Goal: Feedback & Contribution: Leave review/rating

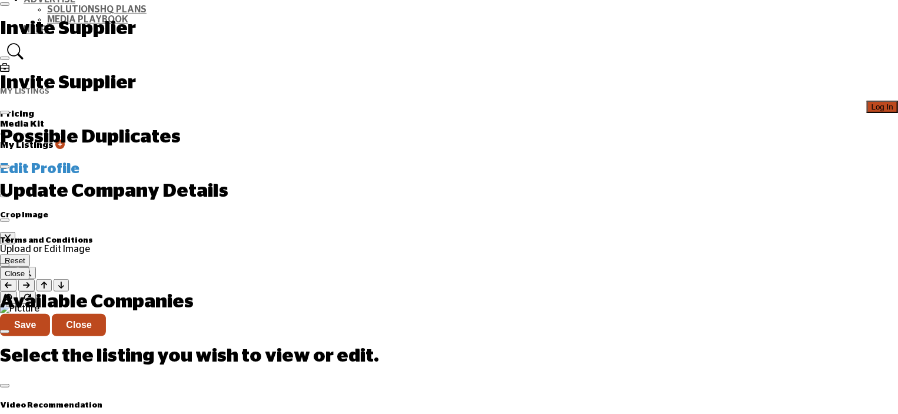
scroll to position [118, 0]
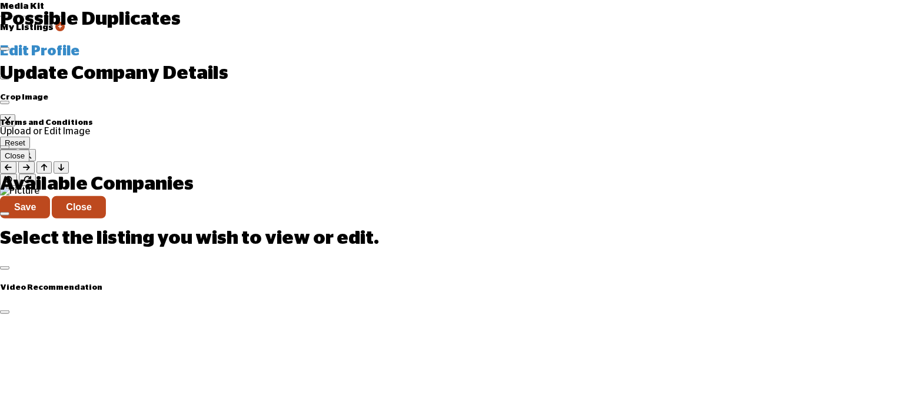
scroll to position [353, 0]
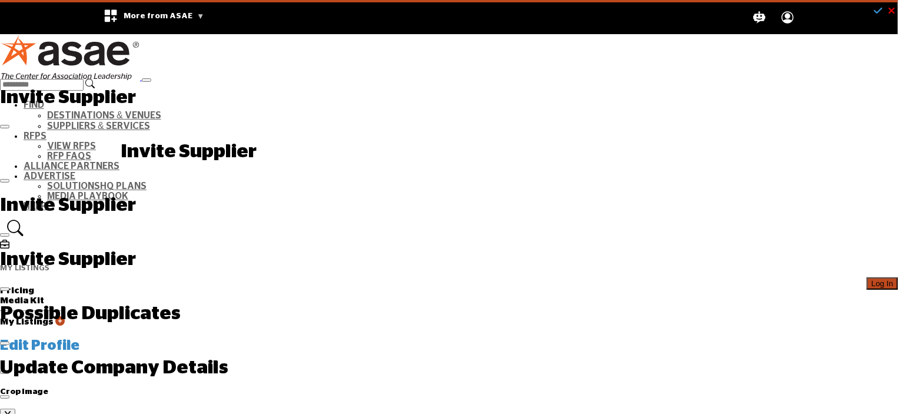
click at [872, 279] on span "Log In" at bounding box center [883, 283] width 22 height 9
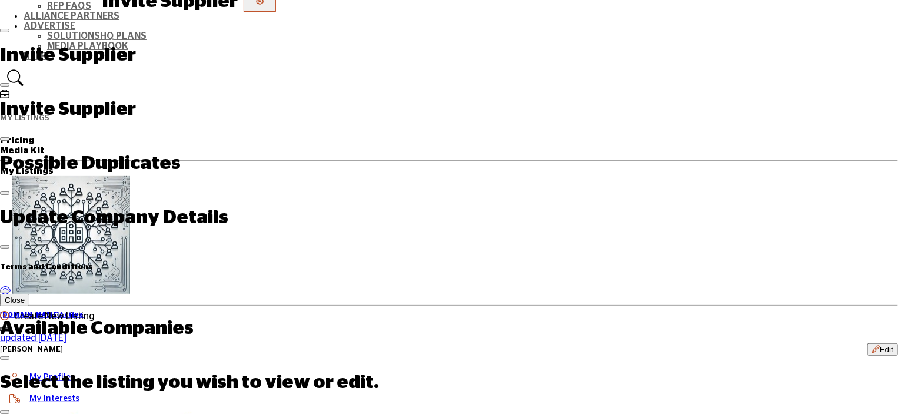
scroll to position [150, 0]
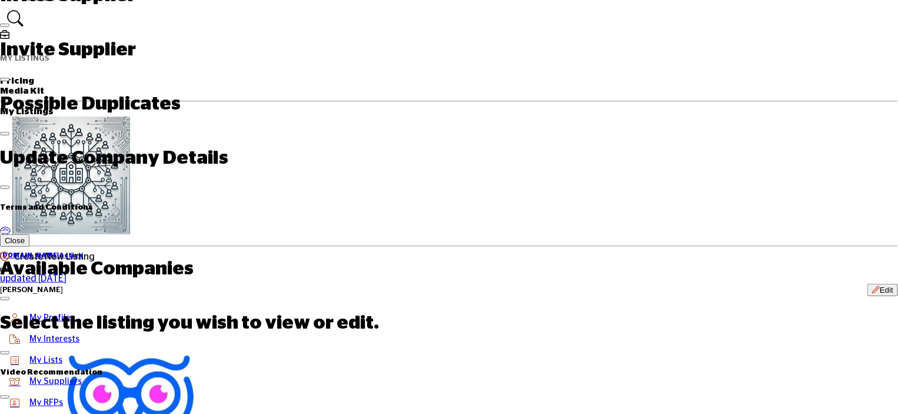
scroll to position [268, 0]
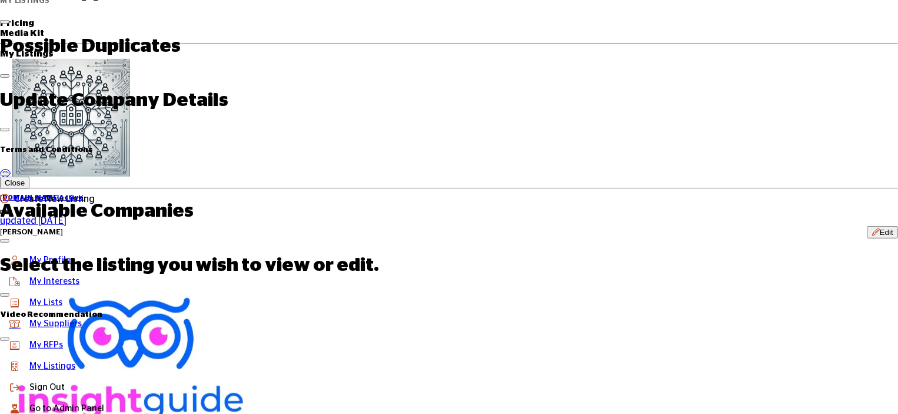
scroll to position [268, 0]
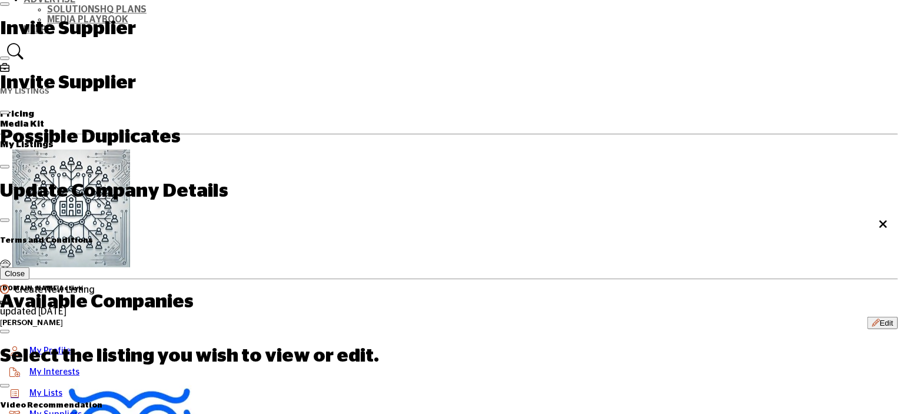
scroll to position [118, 0]
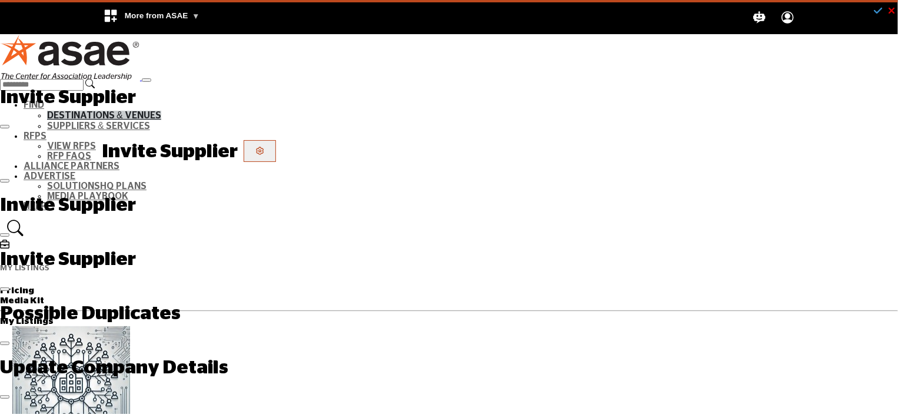
click at [161, 111] on link "Destinations & Venues" at bounding box center [104, 115] width 114 height 9
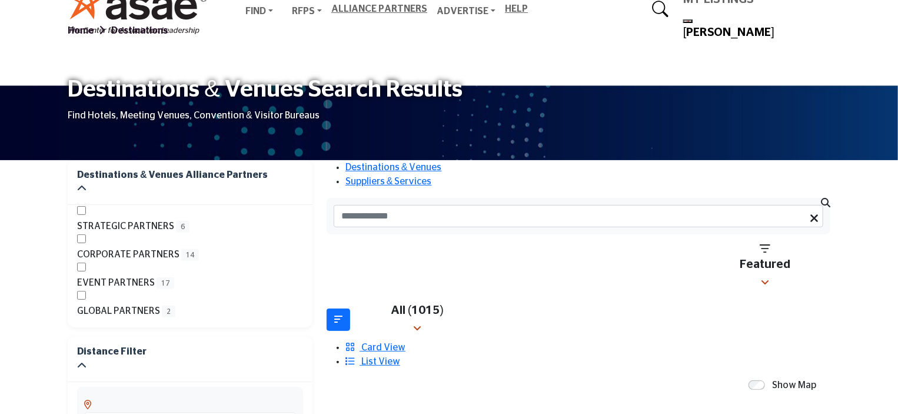
scroll to position [235, 0]
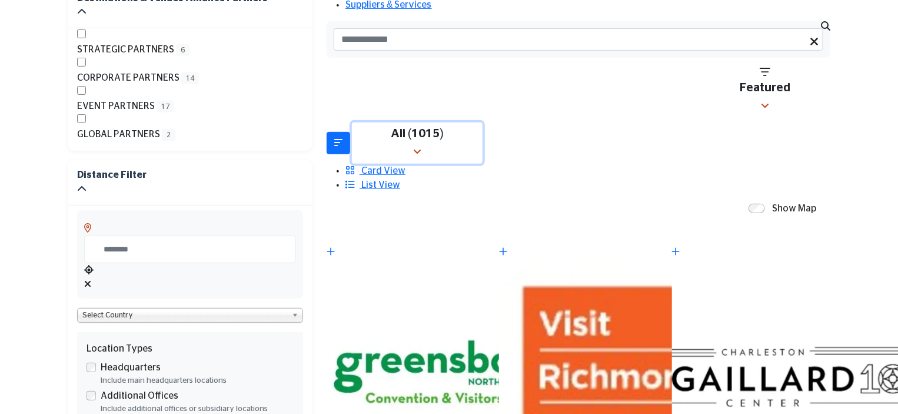
click at [422, 147] on icon "button" at bounding box center [417, 151] width 8 height 9
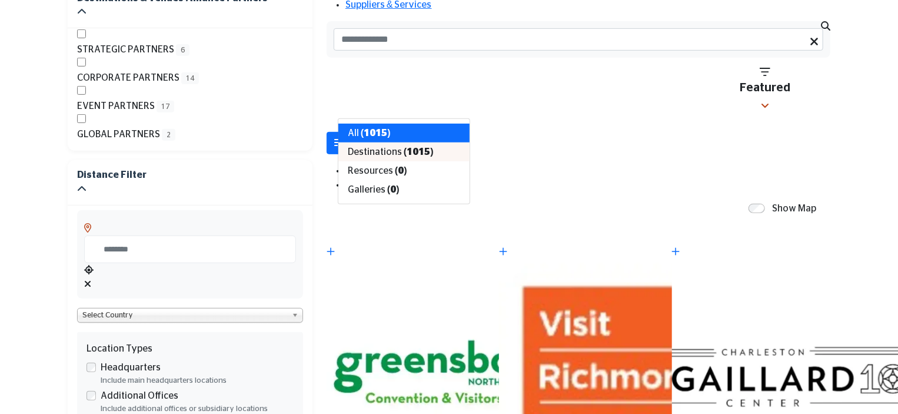
click at [393, 157] on span "Destinations" at bounding box center [375, 151] width 54 height 9
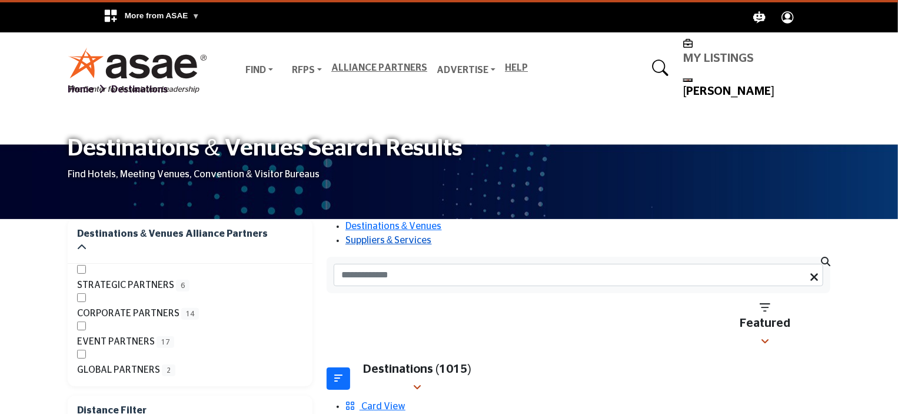
click at [432, 235] on link "Suppliers & Services" at bounding box center [389, 239] width 87 height 9
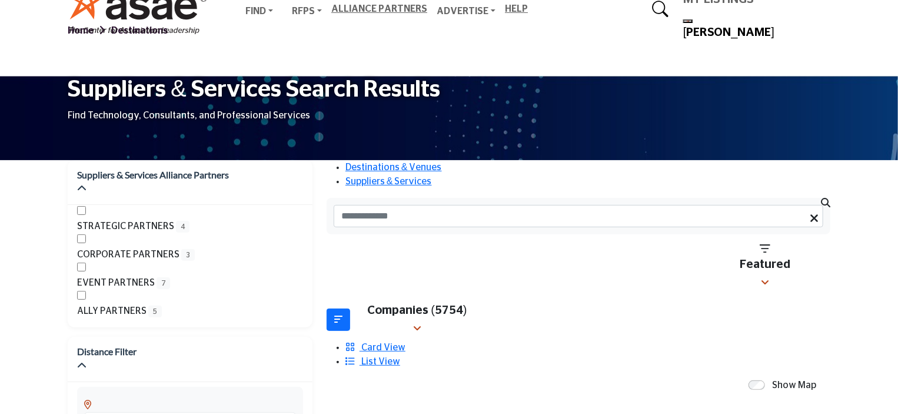
scroll to position [177, 0]
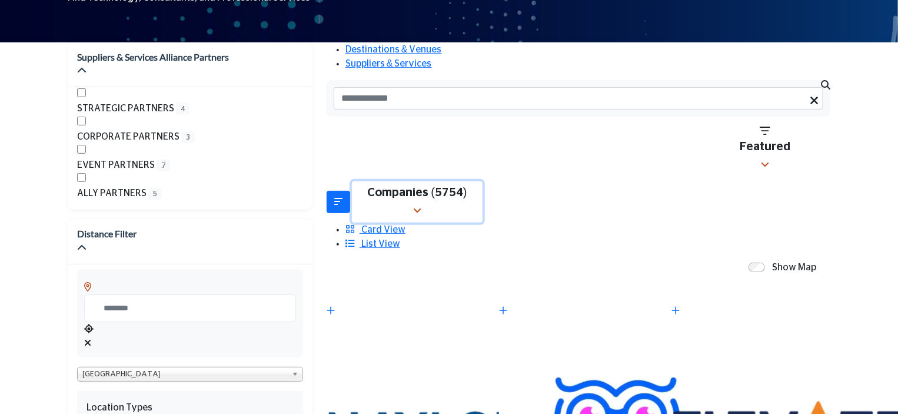
click at [431, 185] on div "Companies (5754)" at bounding box center [417, 192] width 115 height 14
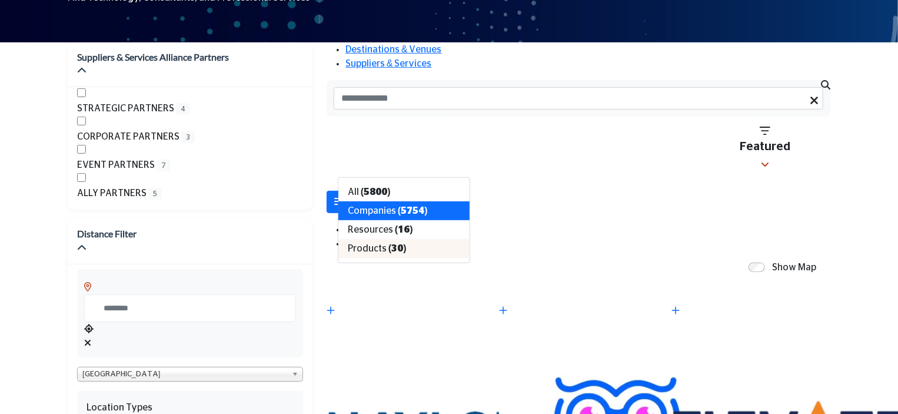
click at [370, 253] on span "Products" at bounding box center [367, 248] width 39 height 9
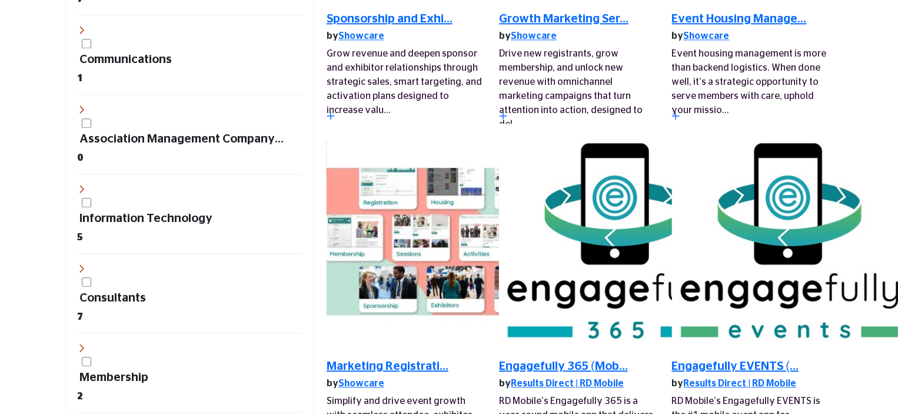
scroll to position [1589, 0]
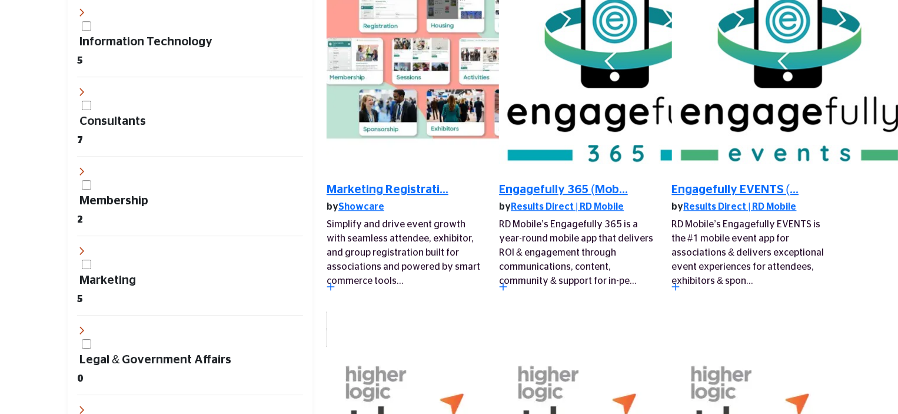
click at [507, 345] on icon "Redirect to product URL" at bounding box center [503, 349] width 8 height 8
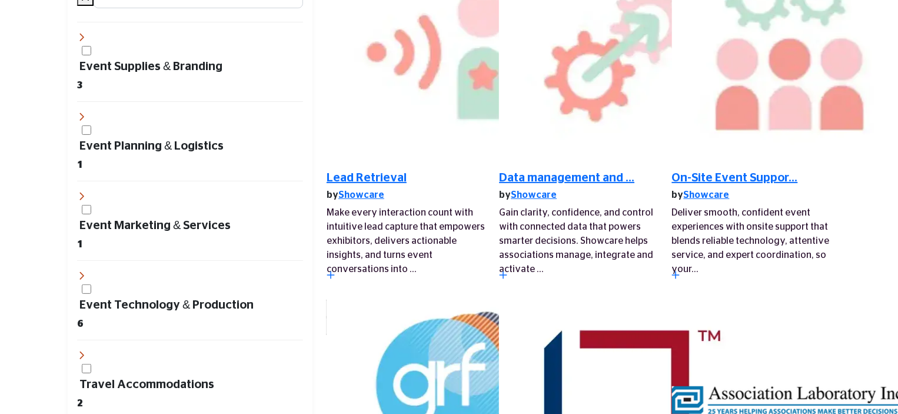
scroll to position [2473, 0]
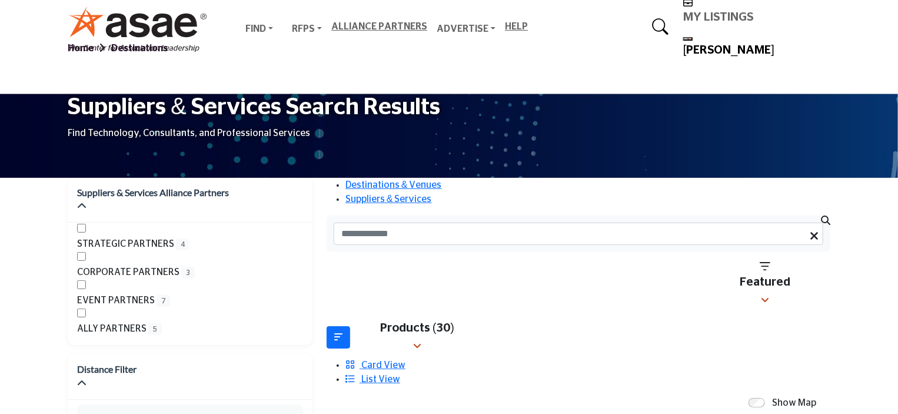
scroll to position [0, 0]
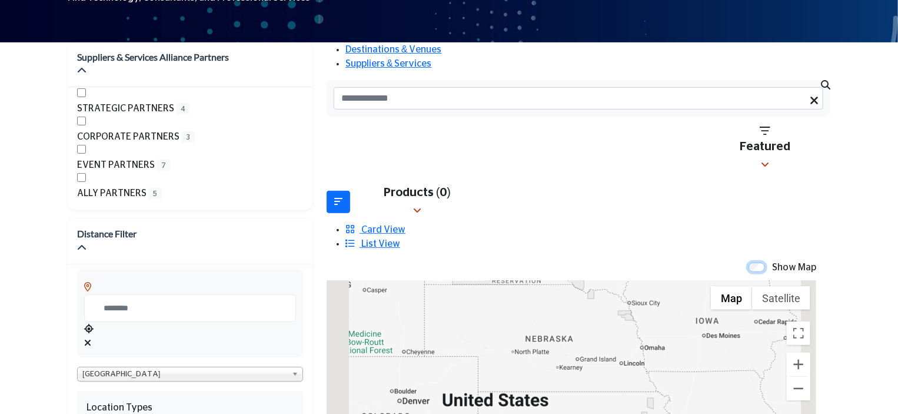
scroll to position [235, 0]
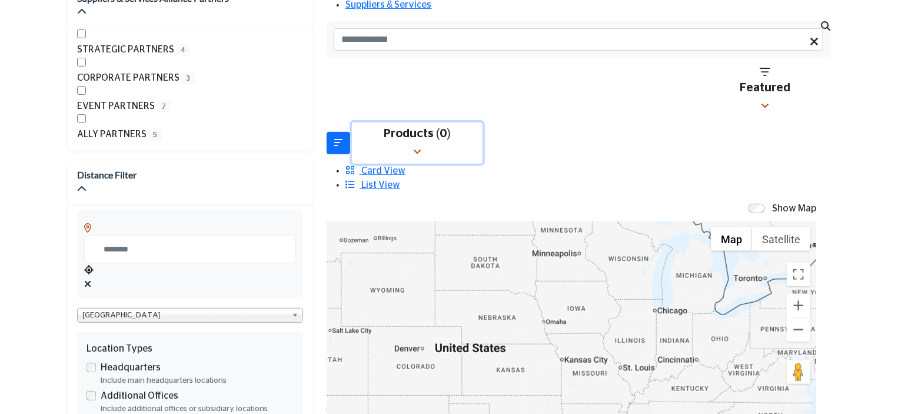
click at [459, 122] on button "Products (0)" at bounding box center [417, 142] width 131 height 41
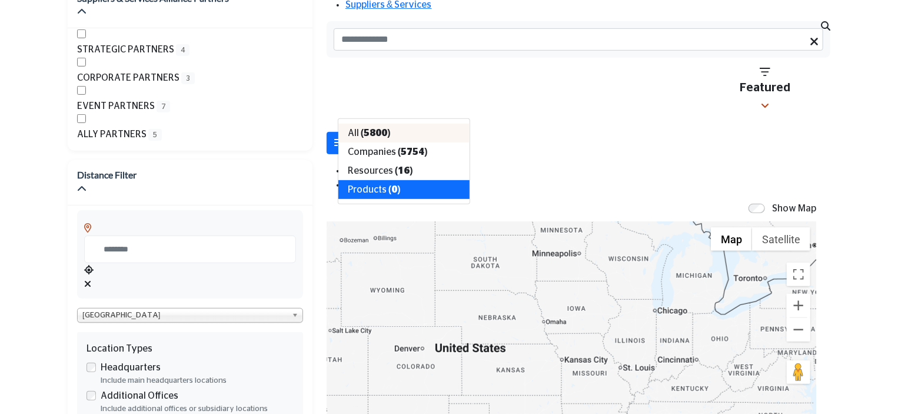
click at [381, 138] on b "(5800)" at bounding box center [376, 132] width 30 height 9
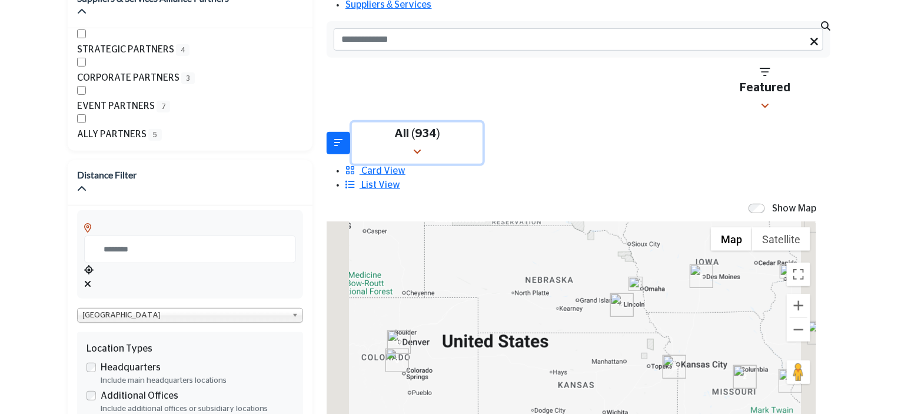
click at [422, 147] on icon "button" at bounding box center [417, 151] width 8 height 9
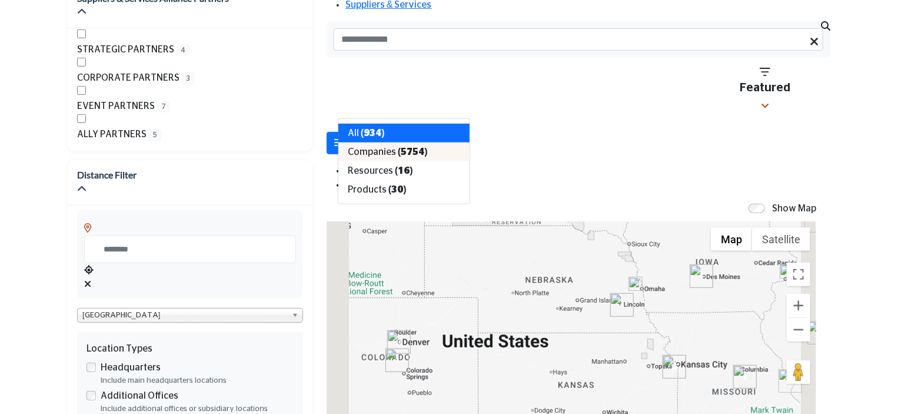
click at [392, 156] on div "Companies (5754)" at bounding box center [404, 151] width 131 height 19
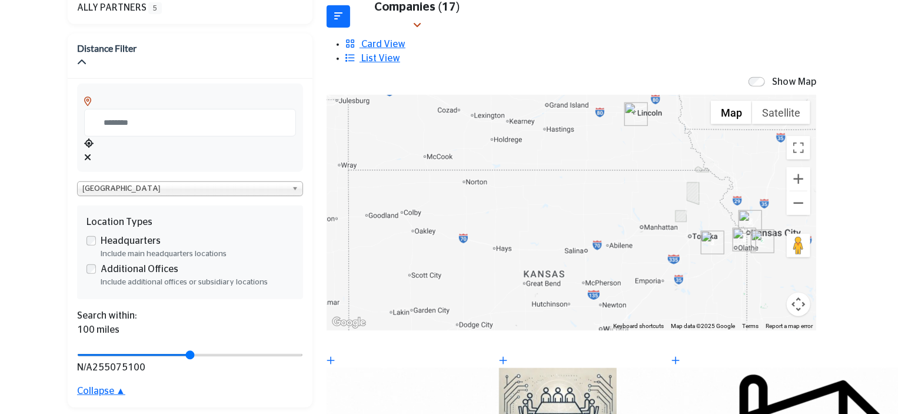
scroll to position [244, 0]
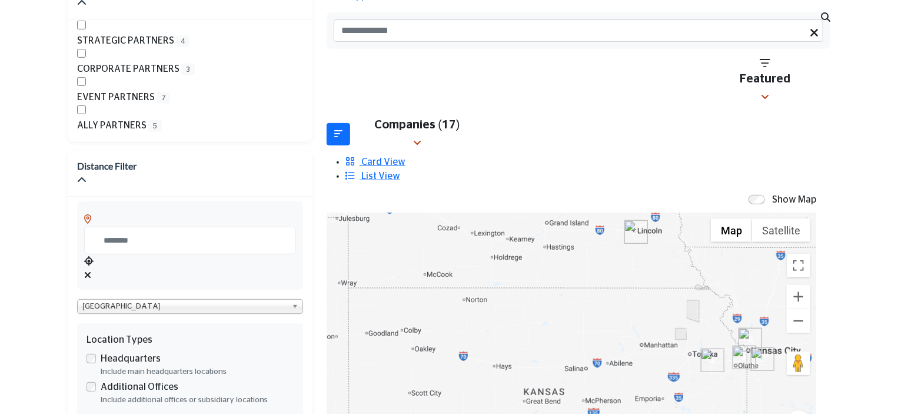
click at [626, 220] on img "Cluster of 4 locations (3 HQ, 1 Branches)\aClick to view companies" at bounding box center [637, 232] width 24 height 24
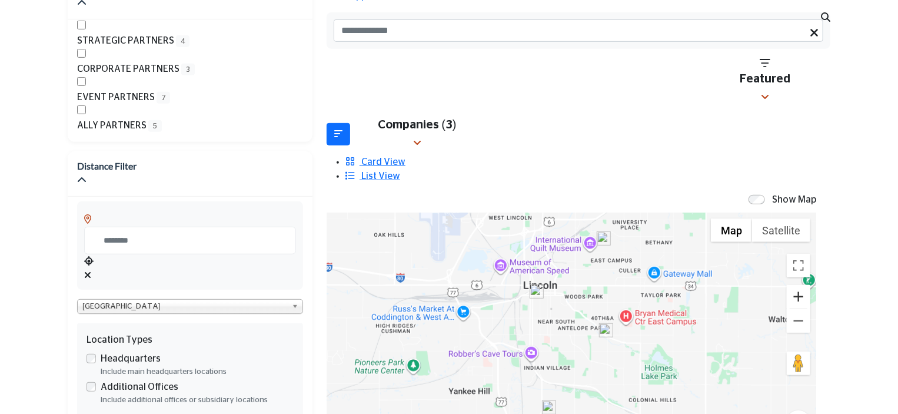
click at [787, 285] on button "Zoom in" at bounding box center [799, 297] width 24 height 24
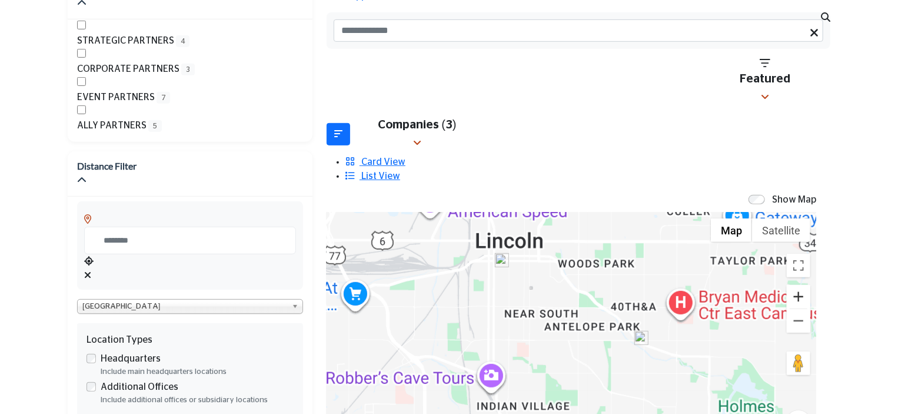
click at [787, 285] on button "Zoom in" at bounding box center [799, 297] width 24 height 24
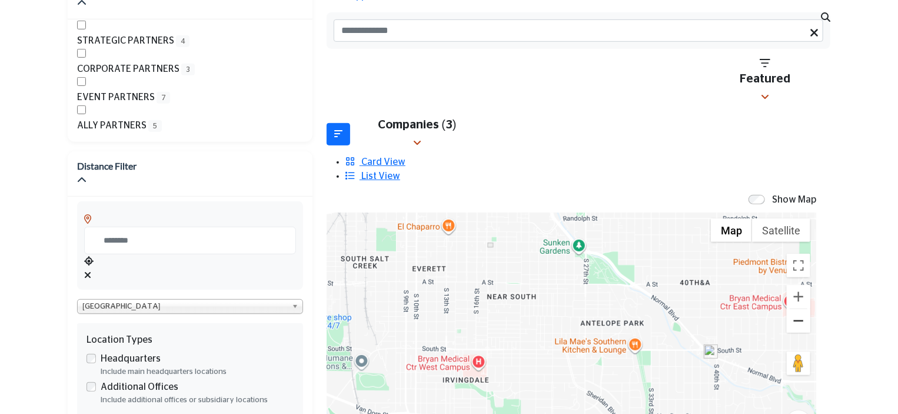
click at [787, 309] on button "Zoom out" at bounding box center [799, 321] width 24 height 24
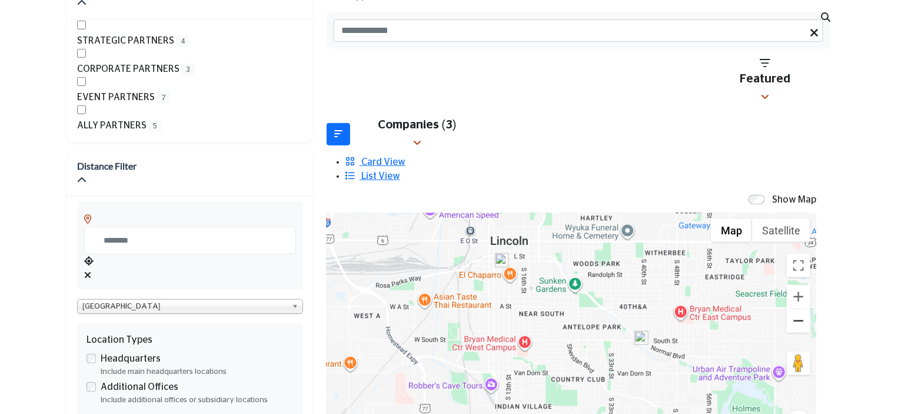
click at [787, 309] on button "Zoom out" at bounding box center [799, 321] width 24 height 24
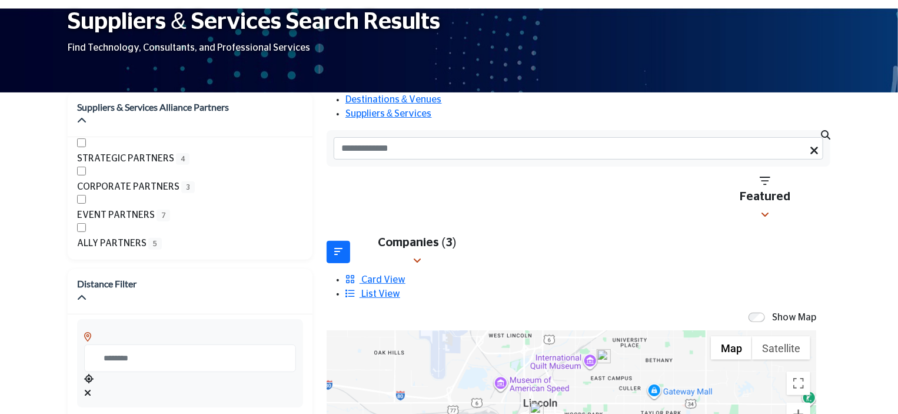
scroll to position [68, 0]
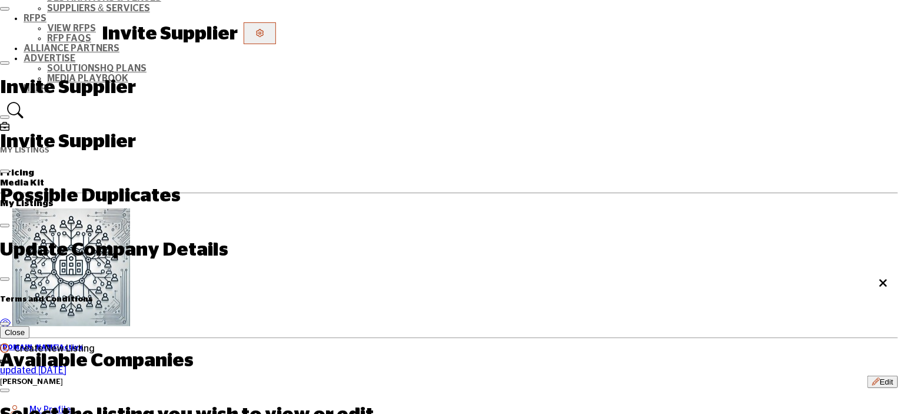
scroll to position [294, 0]
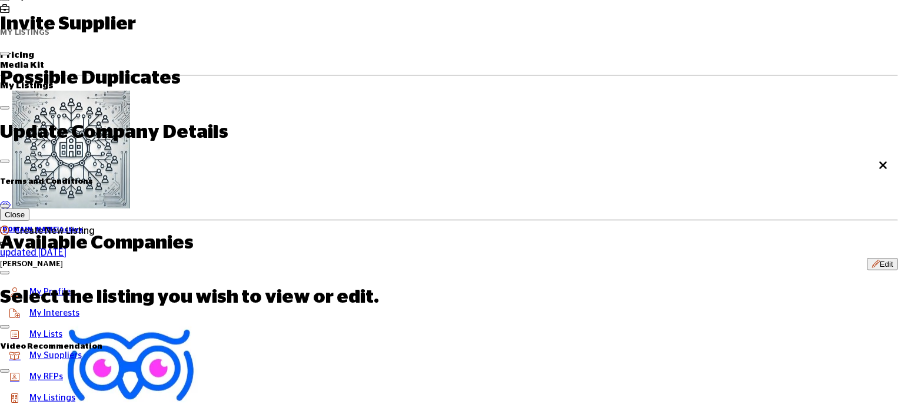
scroll to position [294, 0]
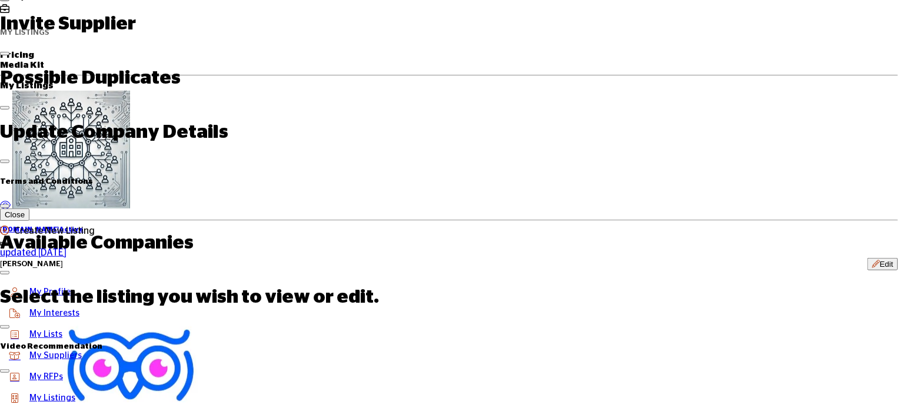
scroll to position [353, 0]
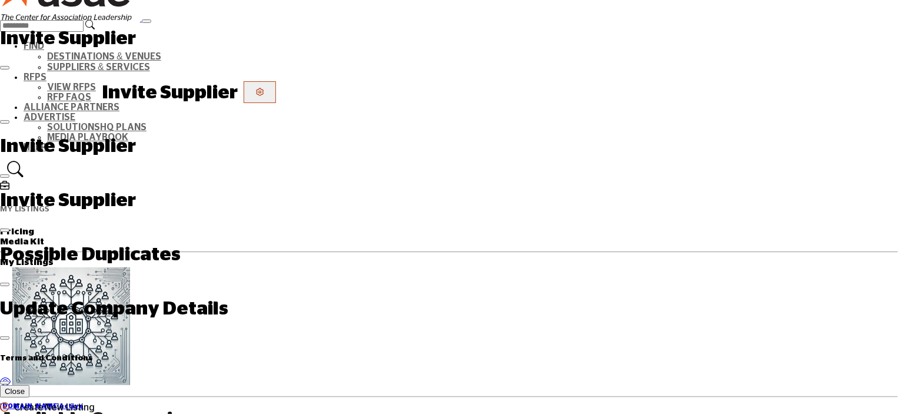
scroll to position [118, 0]
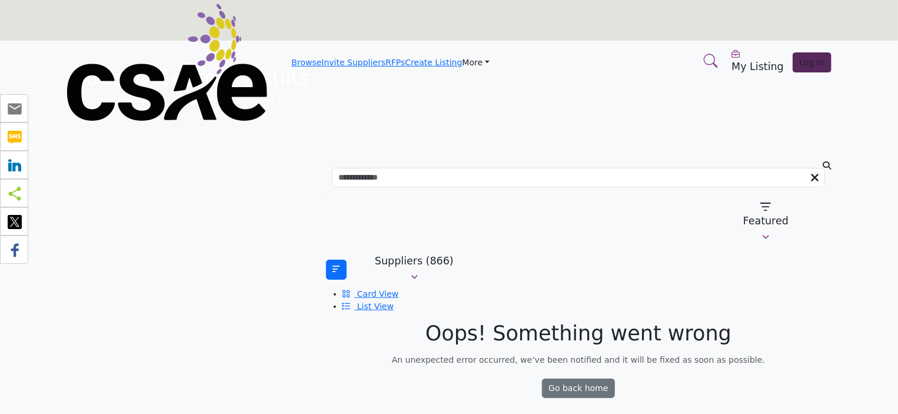
click at [92, 25] on img at bounding box center [167, 62] width 200 height 117
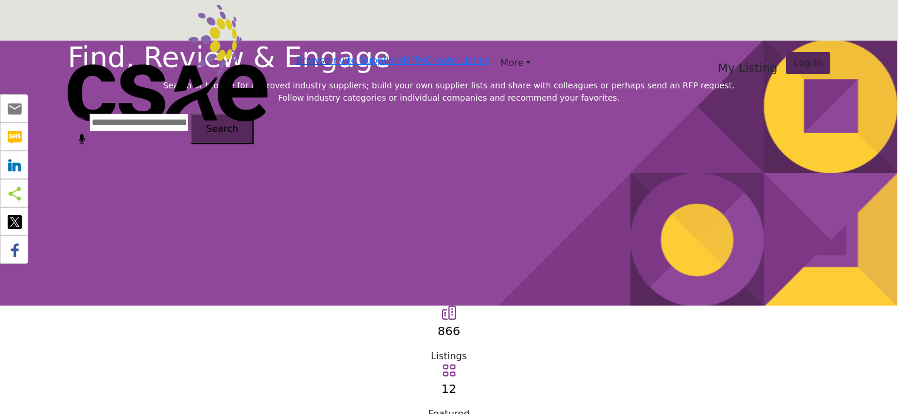
click at [296, 55] on link "Browse" at bounding box center [313, 60] width 34 height 11
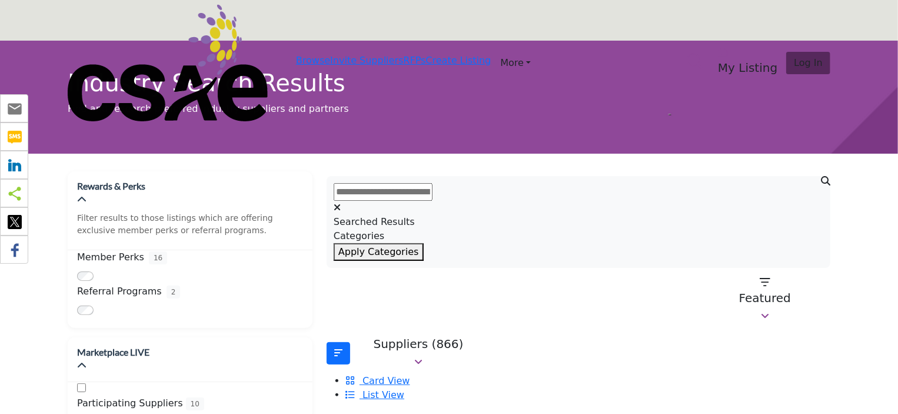
click at [433, 183] on input "text" at bounding box center [383, 192] width 99 height 18
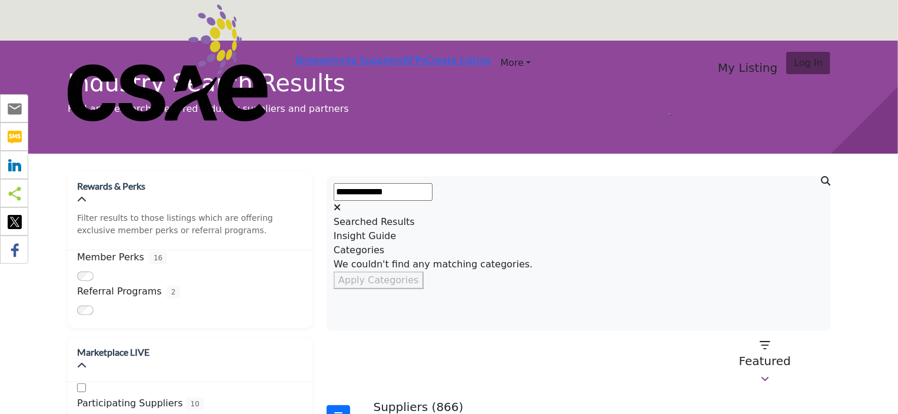
type input "**********"
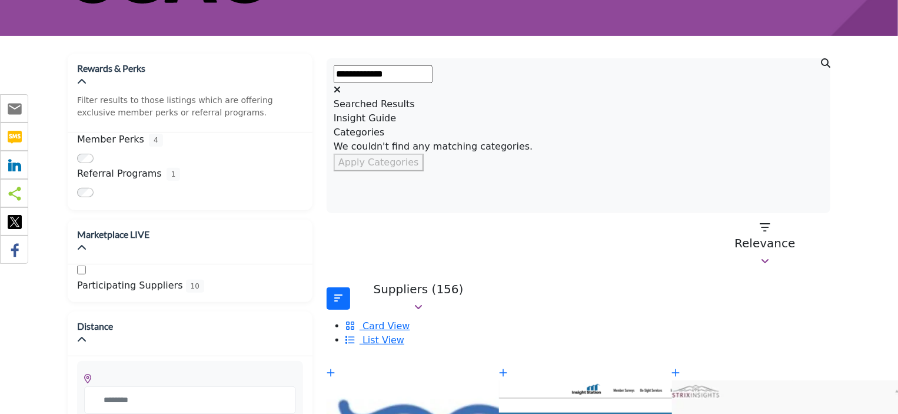
scroll to position [177, 0]
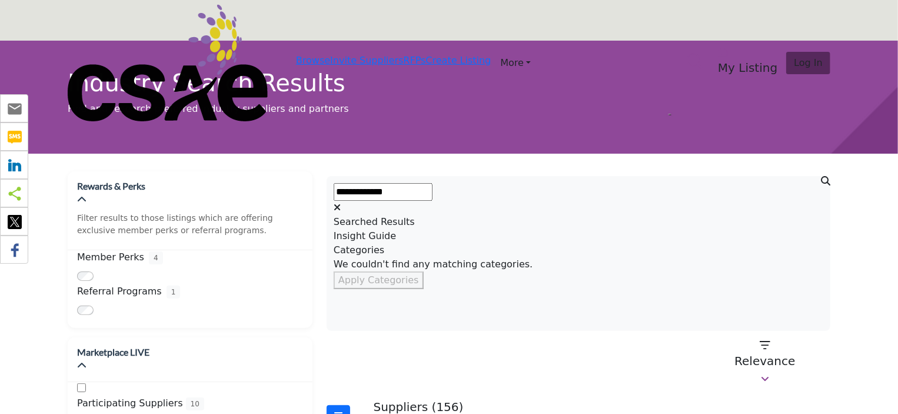
click at [122, 28] on img at bounding box center [168, 63] width 200 height 117
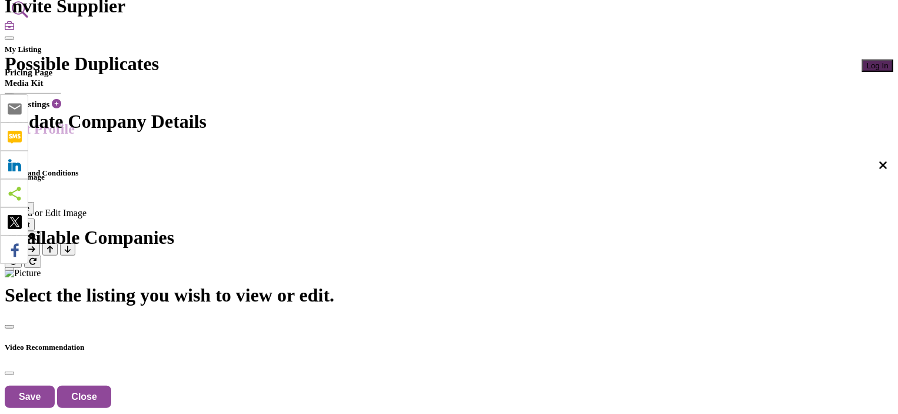
scroll to position [235, 0]
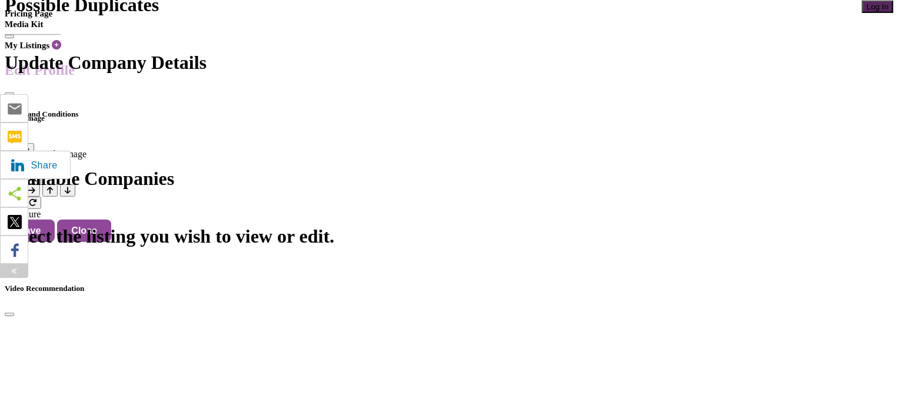
scroll to position [177, 0]
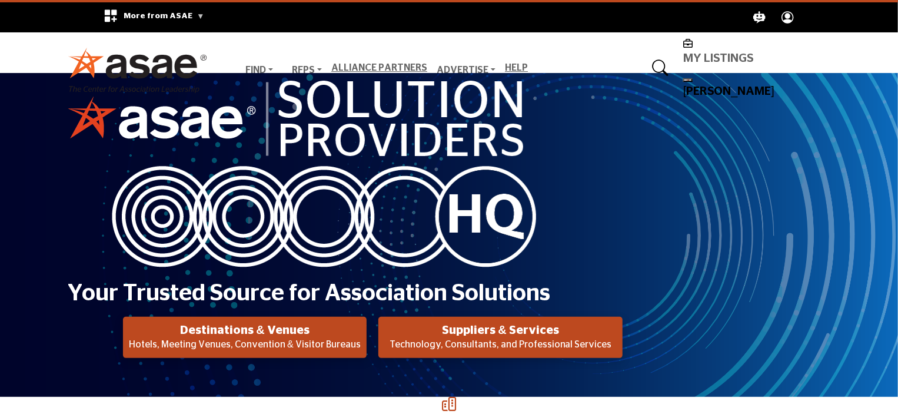
click at [0, 0] on link "Suppliers & Services" at bounding box center [0, 0] width 0 height 0
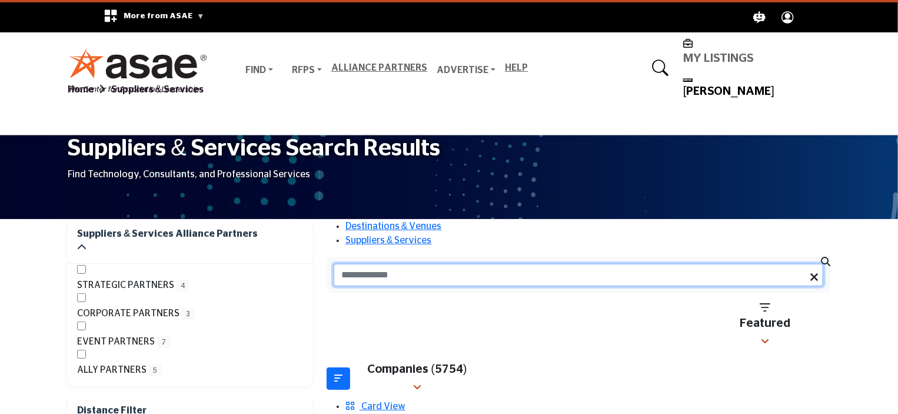
click at [405, 264] on input "Search Keyword" at bounding box center [579, 275] width 490 height 22
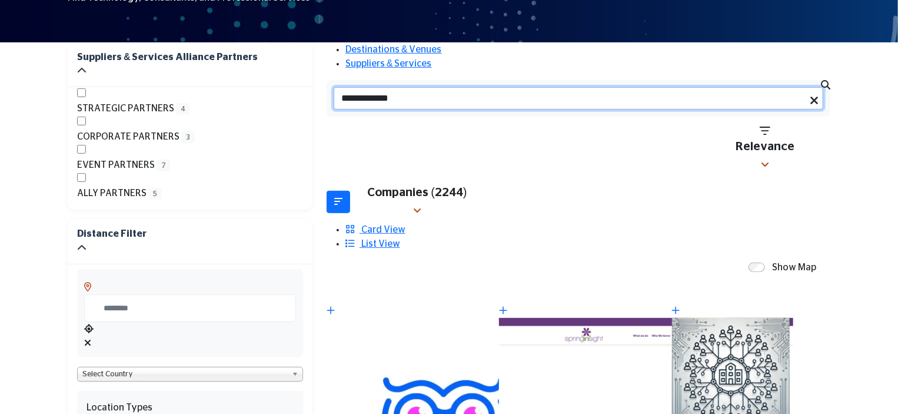
scroll to position [294, 0]
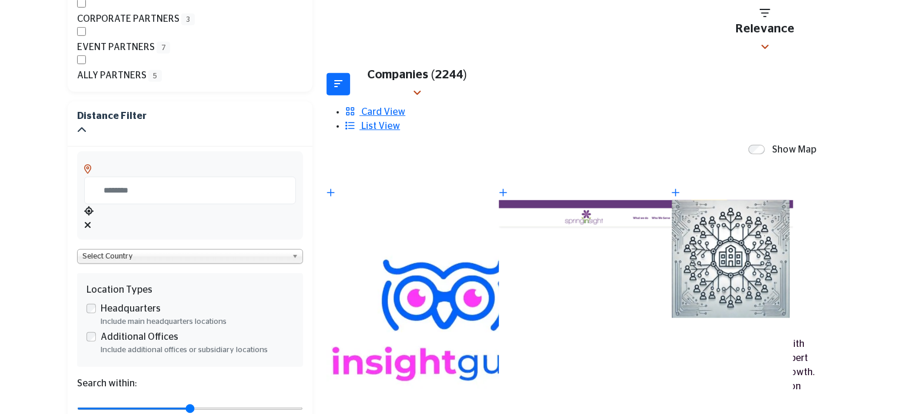
type input "**********"
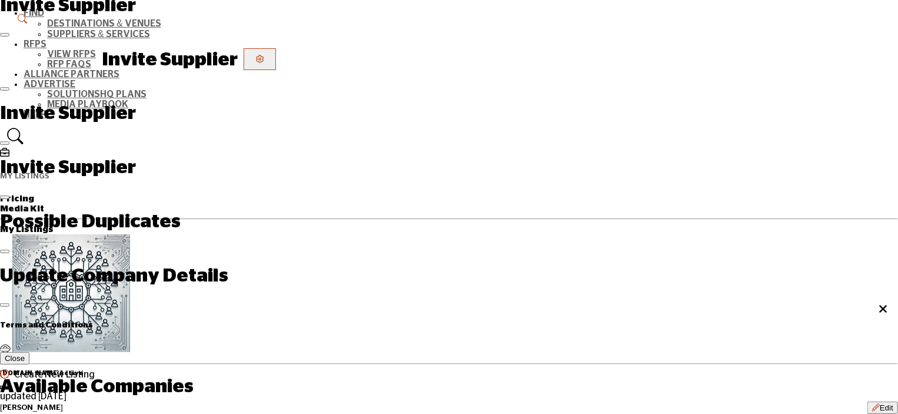
scroll to position [33, 0]
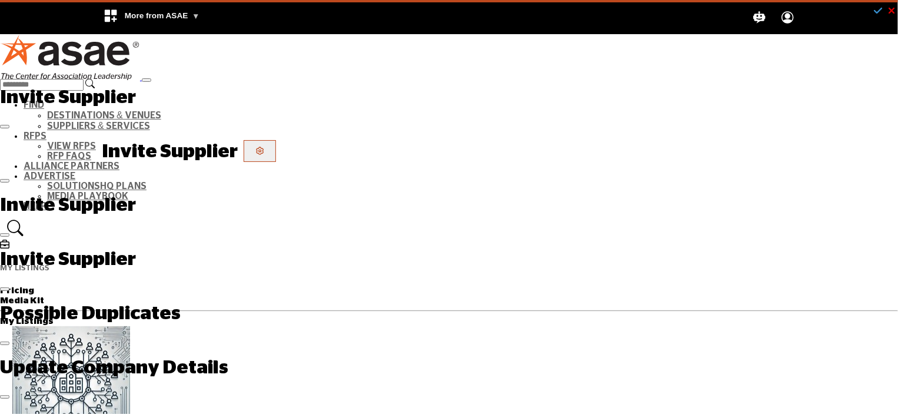
click at [139, 58] on img at bounding box center [70, 57] width 140 height 46
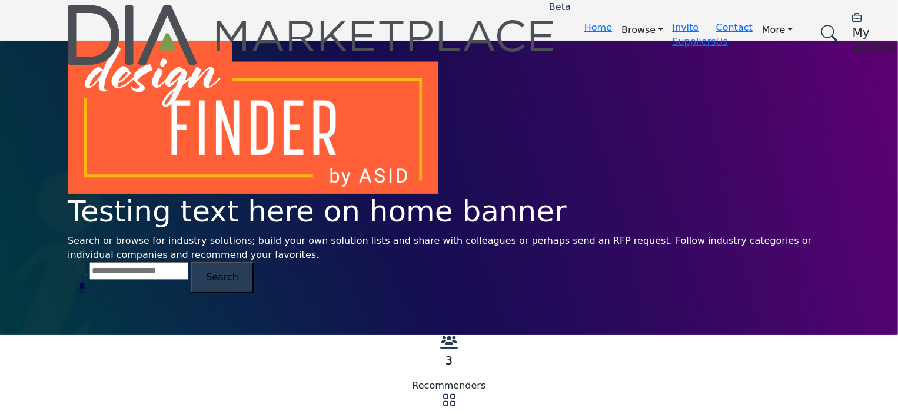
click at [0, 0] on link "Listings" at bounding box center [0, 0] width 0 height 0
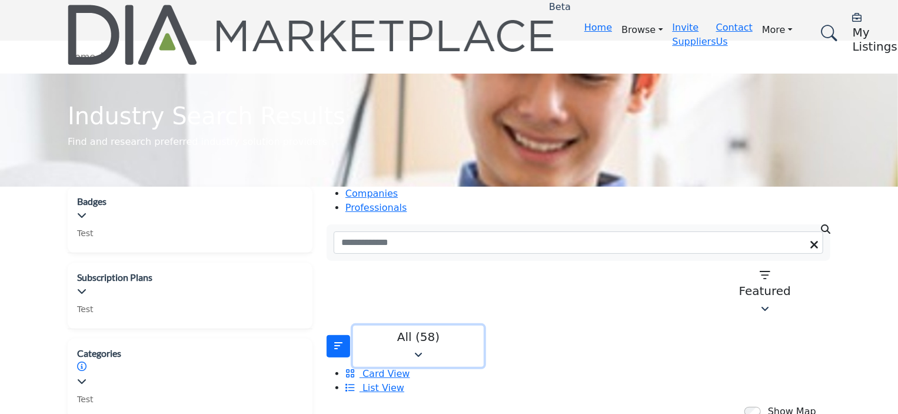
click at [402, 330] on div "All (58)" at bounding box center [418, 337] width 115 height 14
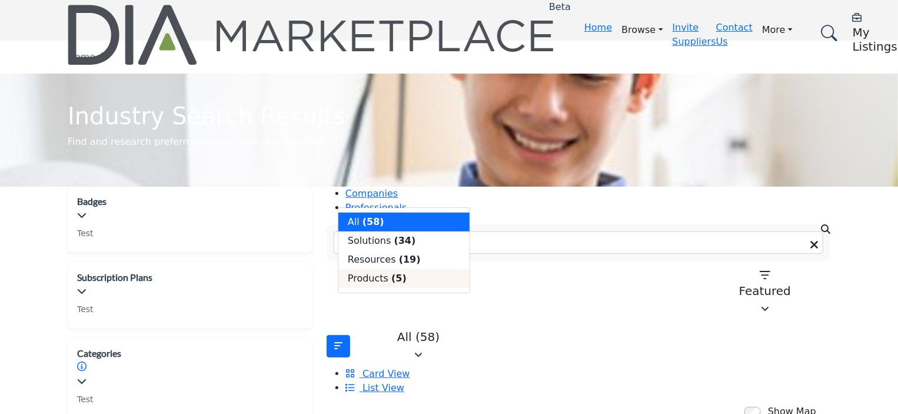
click at [391, 278] on b "(5)" at bounding box center [398, 278] width 15 height 11
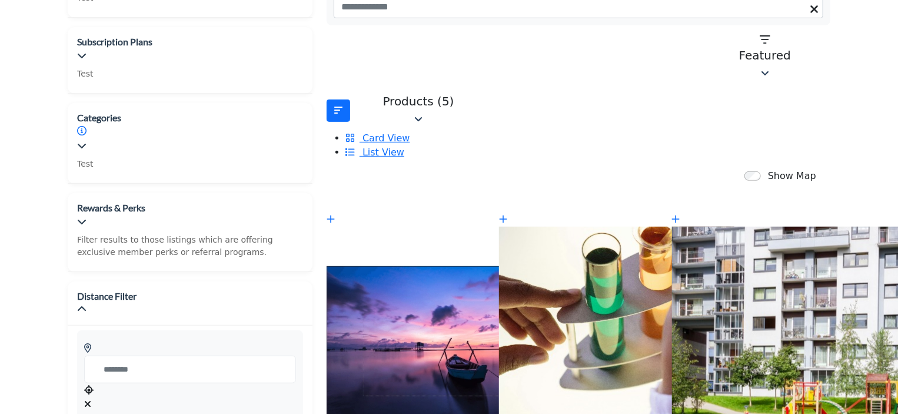
scroll to position [353, 0]
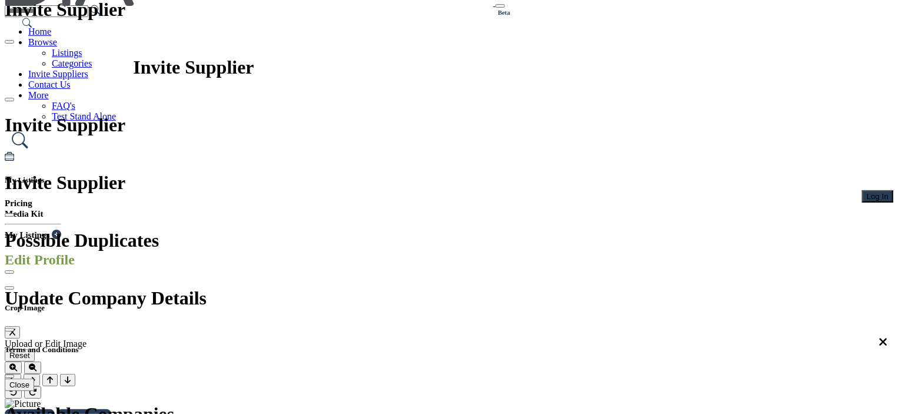
scroll to position [177, 0]
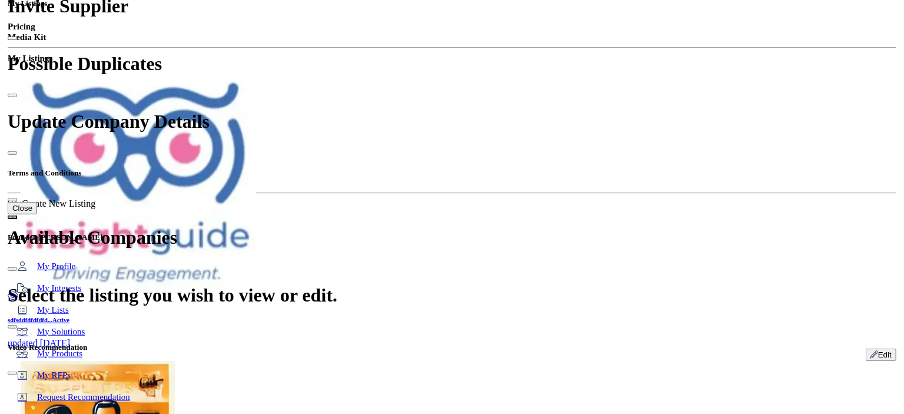
scroll to position [294, 0]
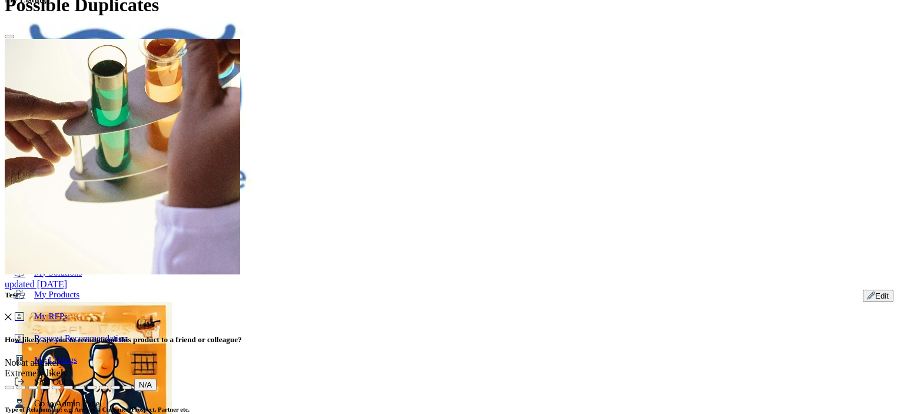
click at [127, 387] on span "Supplier Rating and Recommendation Modal" at bounding box center [127, 387] width 0 height 0
select select "********"
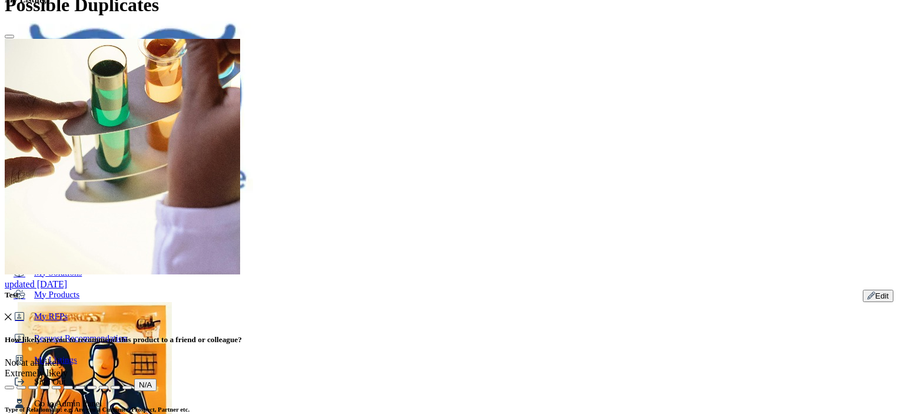
type input "****"
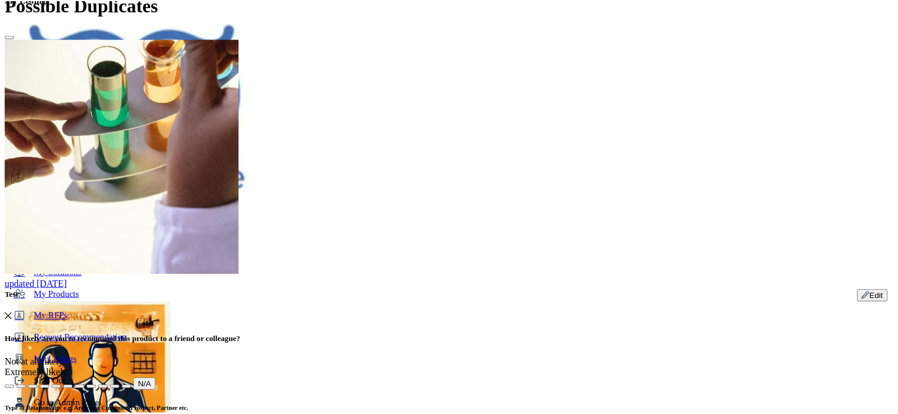
scroll to position [95, 0]
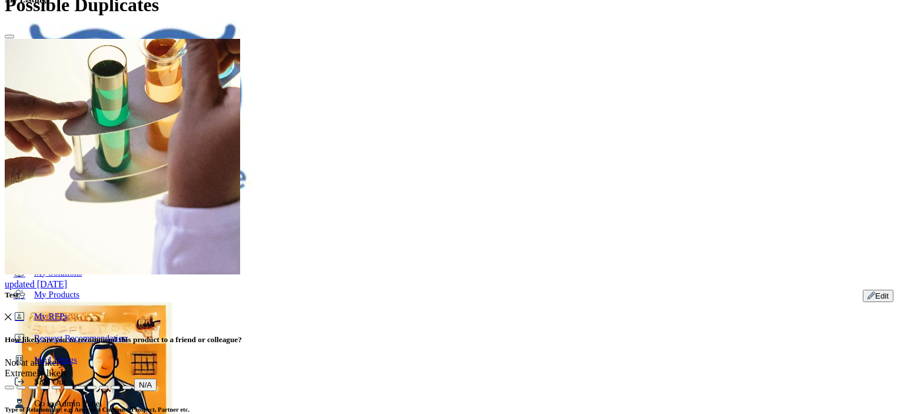
type textarea "**********"
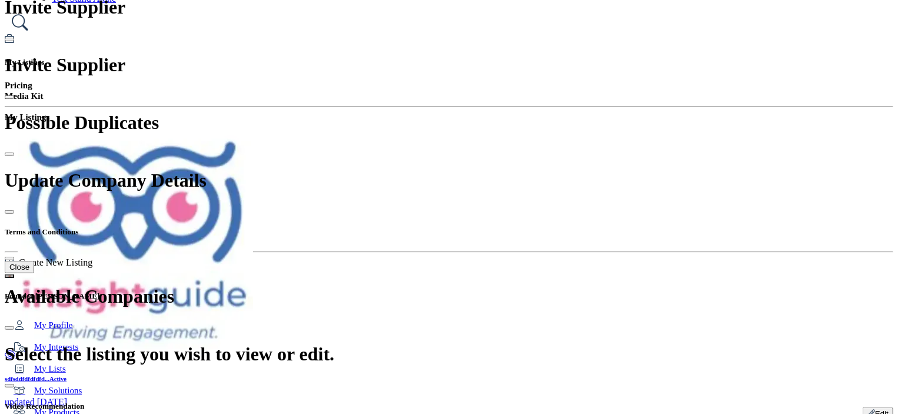
scroll to position [118, 0]
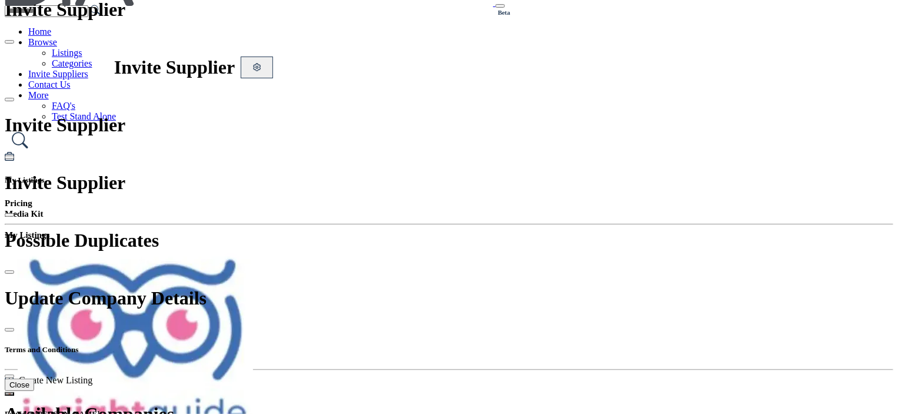
scroll to position [118, 0]
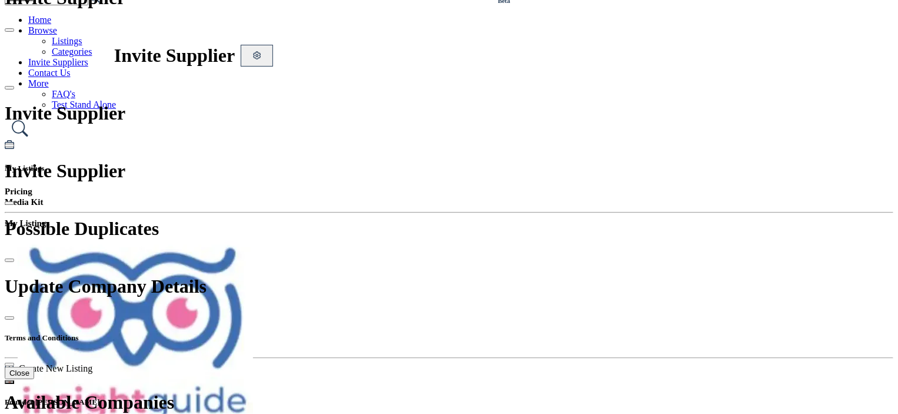
scroll to position [71, 0]
